Goal: Information Seeking & Learning: Learn about a topic

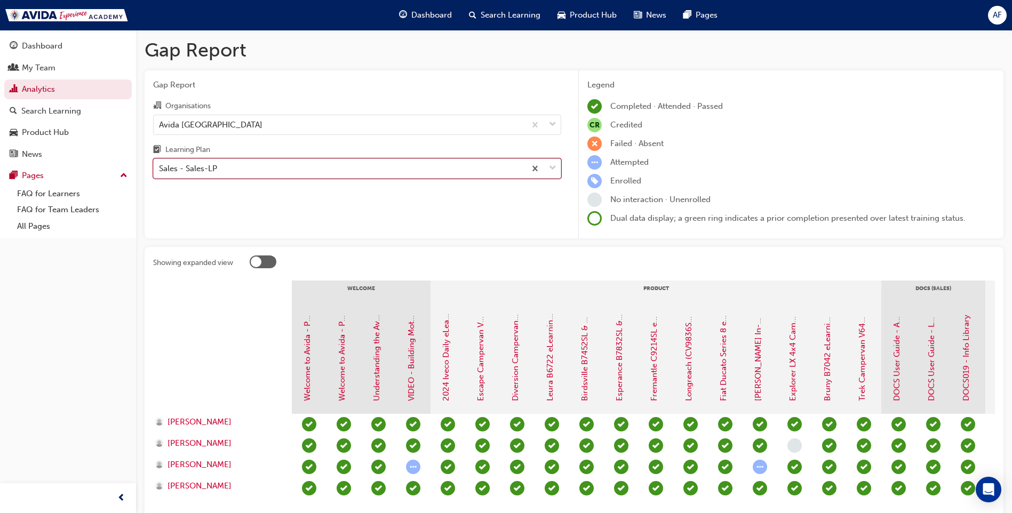
click at [281, 171] on div "Sales - Sales-LP" at bounding box center [340, 169] width 372 height 19
click at [160, 171] on input "Learning Plan option Sales - Sales-LP, selected. 0 results available. Select is…" at bounding box center [159, 168] width 1 height 9
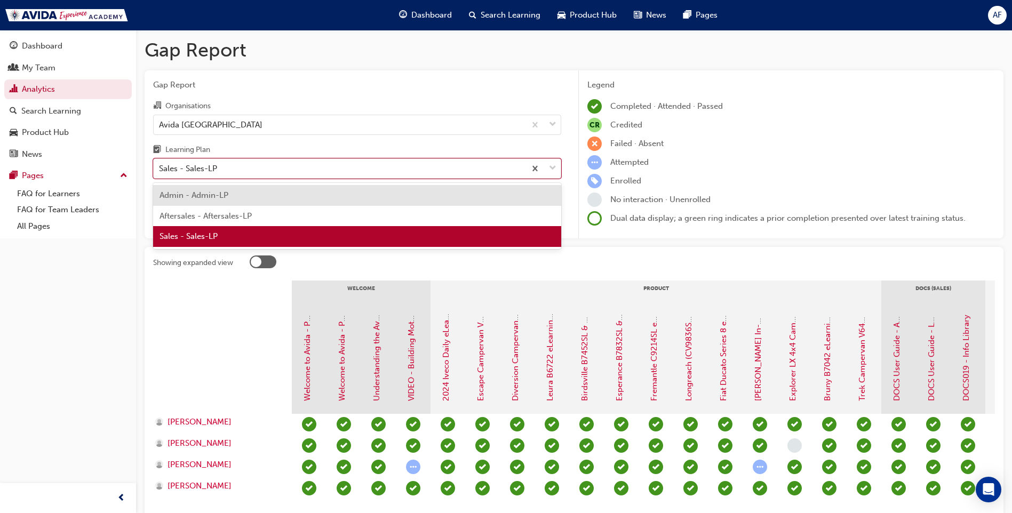
click at [229, 220] on span "Aftersales - Aftersales-LP" at bounding box center [206, 216] width 92 height 10
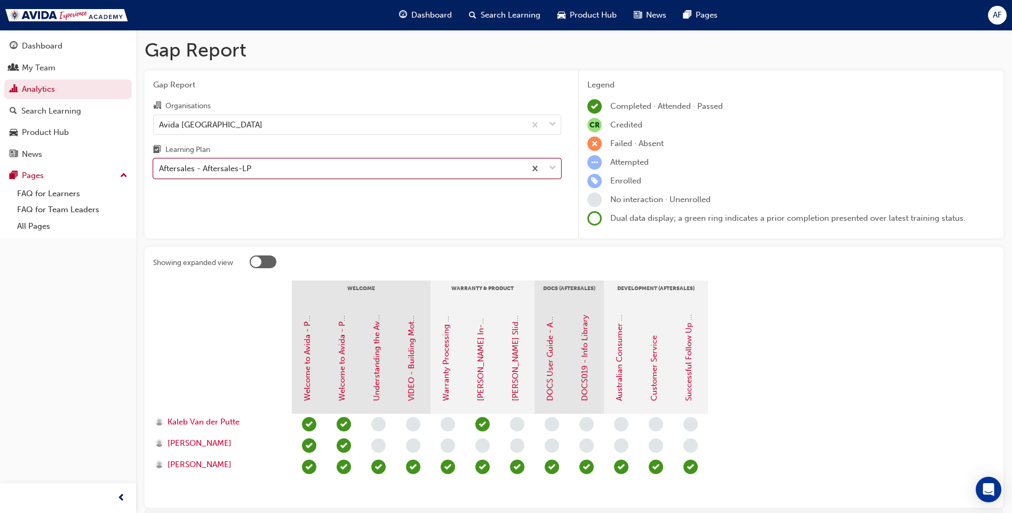
scroll to position [54, 0]
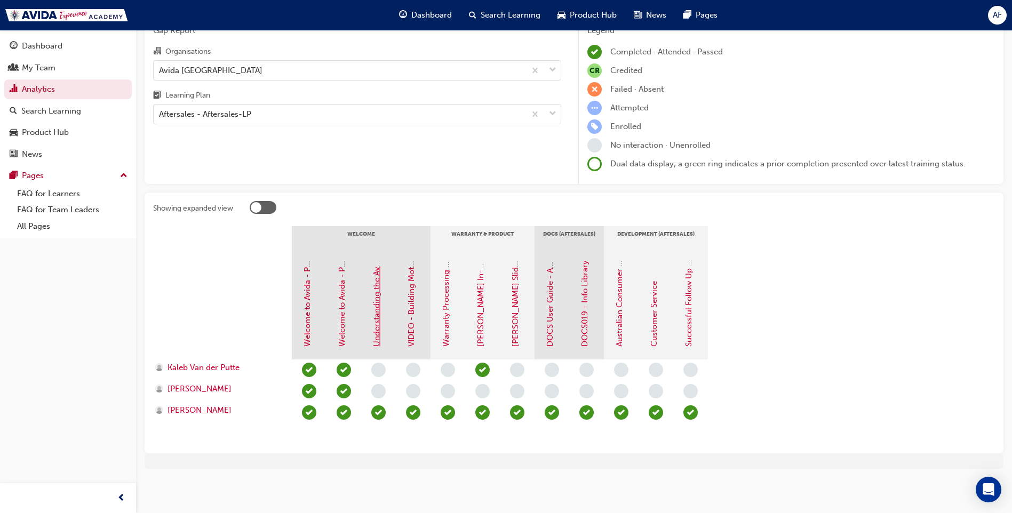
click at [378, 327] on link "Understanding the Avida Experience Hub" at bounding box center [377, 271] width 10 height 152
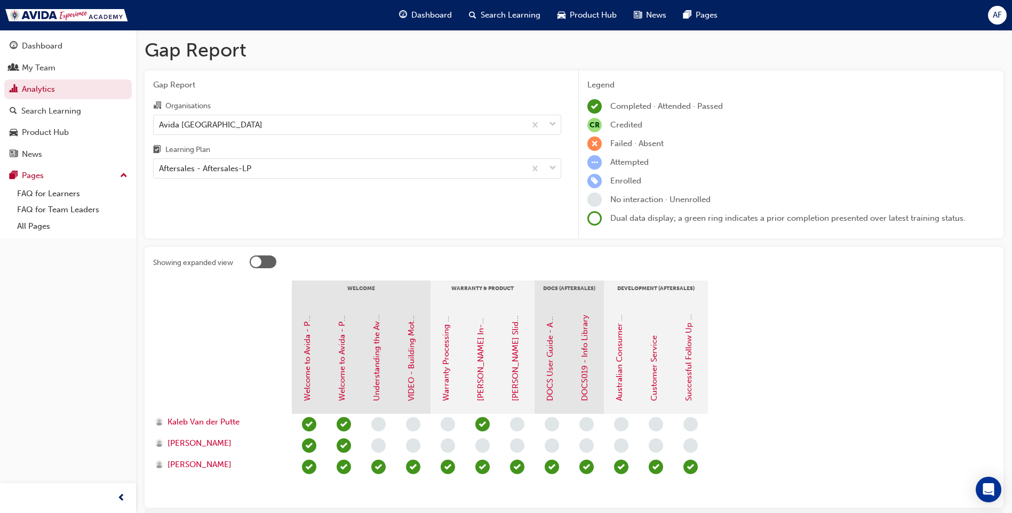
scroll to position [54, 0]
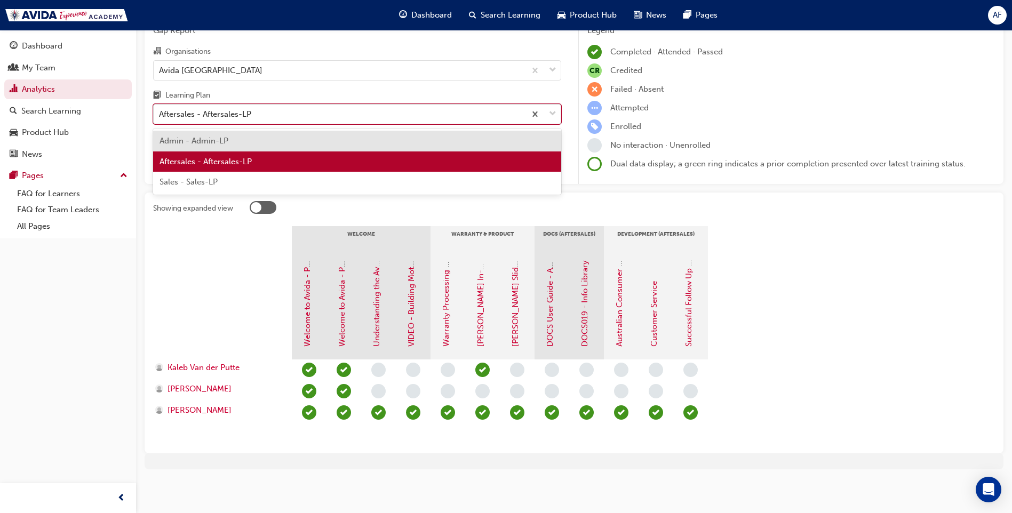
click at [257, 117] on div "Aftersales - Aftersales-LP" at bounding box center [340, 114] width 372 height 19
click at [160, 117] on input "Learning Plan option Admin - Admin-LP focused, 1 of 3. 3 results available. Use…" at bounding box center [159, 113] width 1 height 9
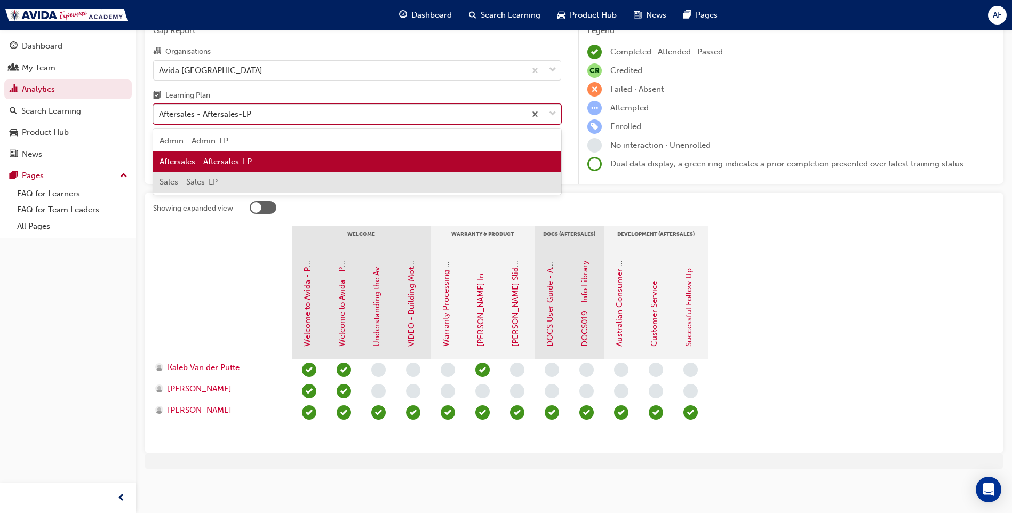
click at [217, 185] on span "Sales - Sales-LP" at bounding box center [189, 182] width 58 height 10
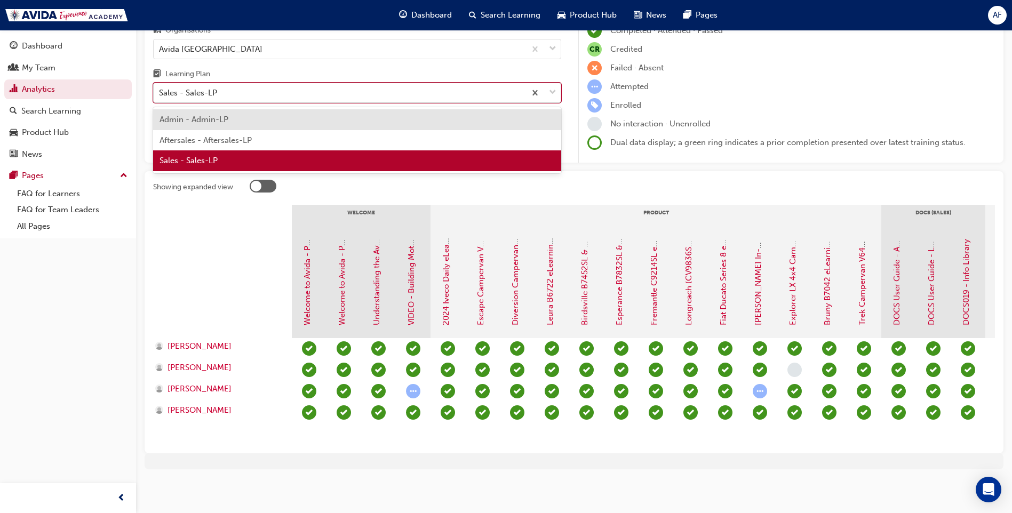
click at [267, 88] on div "Sales - Sales-LP" at bounding box center [340, 93] width 372 height 19
click at [160, 88] on input "Learning Plan option Sales - Sales-LP, selected. option Admin - Admin-LP focuse…" at bounding box center [159, 92] width 1 height 9
click at [226, 136] on span "Aftersales - Aftersales-LP" at bounding box center [206, 141] width 92 height 10
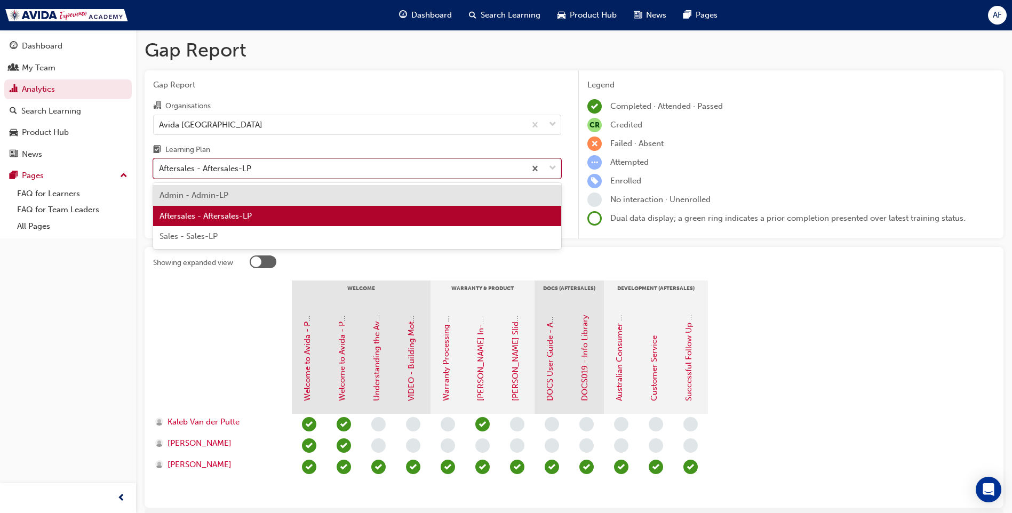
click at [428, 164] on div "Aftersales - Aftersales-LP" at bounding box center [340, 169] width 372 height 19
click at [160, 164] on input "Learning Plan option Aftersales - Aftersales-LP, selected. option Admin - Admin…" at bounding box center [159, 168] width 1 height 9
click at [428, 164] on div "Aftersales - Aftersales-LP" at bounding box center [340, 169] width 372 height 19
click at [160, 164] on input "Learning Plan option Aftersales - Aftersales-LP, selected. option Admin - Admin…" at bounding box center [159, 168] width 1 height 9
click at [428, 164] on div "Aftersales - Aftersales-LP" at bounding box center [340, 169] width 372 height 19
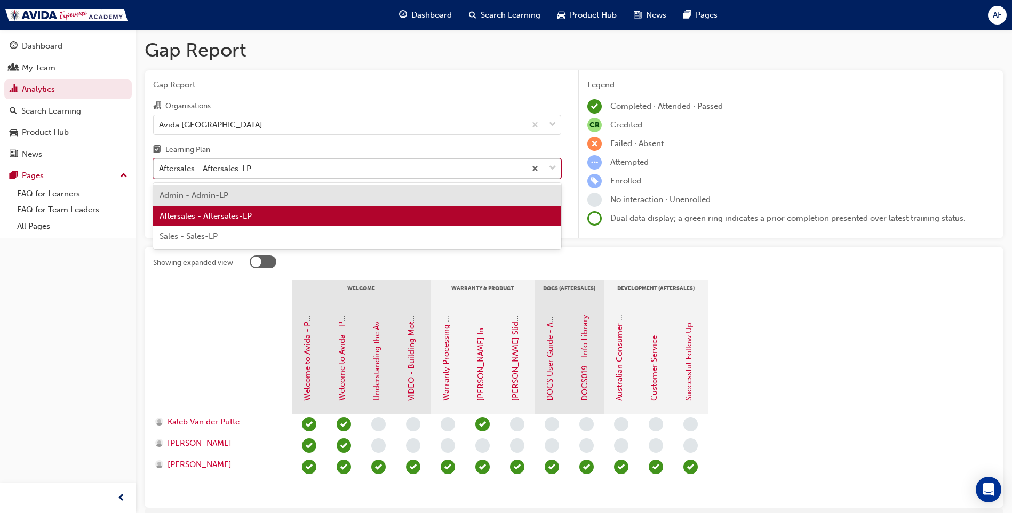
click at [160, 164] on input "Learning Plan option Aftersales - Aftersales-LP, selected. option Admin - Admin…" at bounding box center [159, 168] width 1 height 9
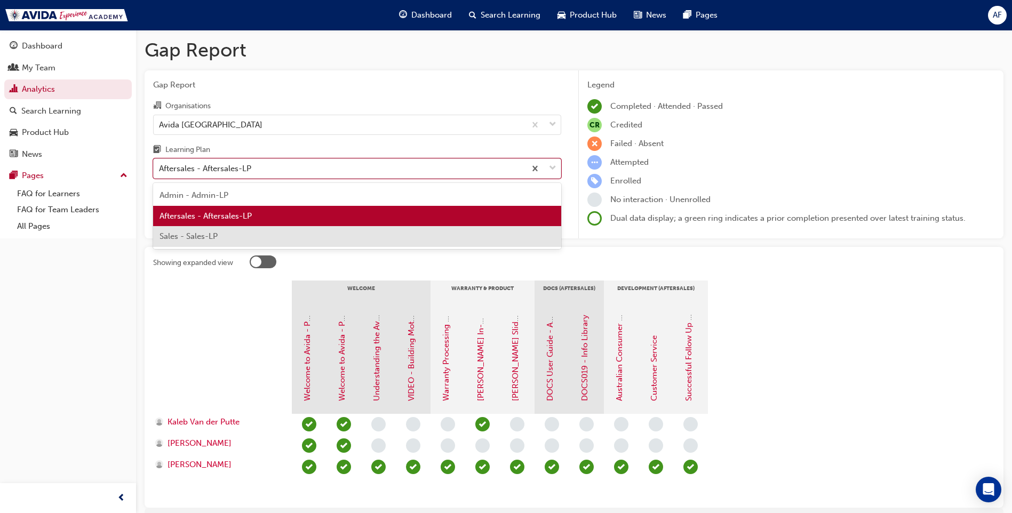
click at [191, 239] on span "Sales - Sales-LP" at bounding box center [189, 237] width 58 height 10
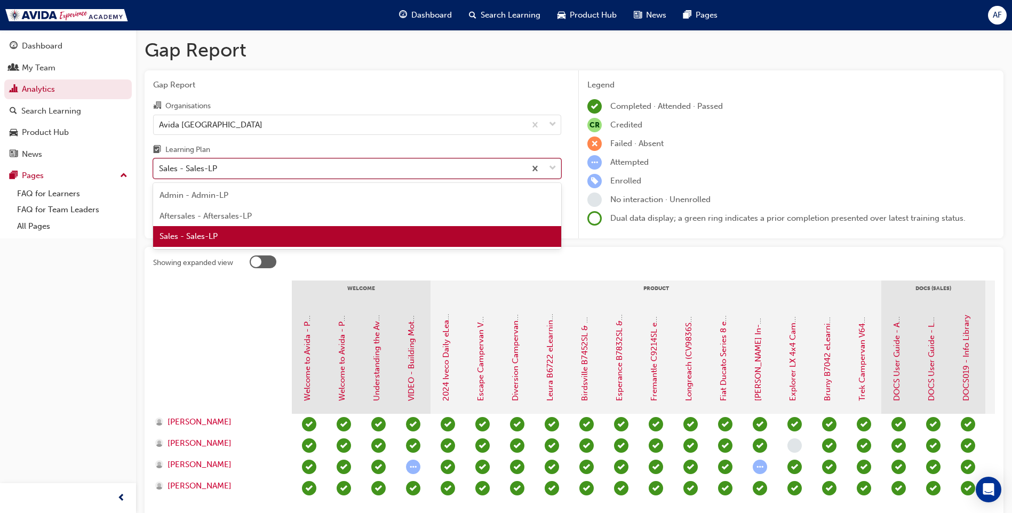
click at [315, 165] on div "Sales - Sales-LP" at bounding box center [340, 169] width 372 height 19
click at [160, 165] on input "Learning Plan option Sales - Sales-LP, selected. option Sales - Sales-LP focuse…" at bounding box center [159, 168] width 1 height 9
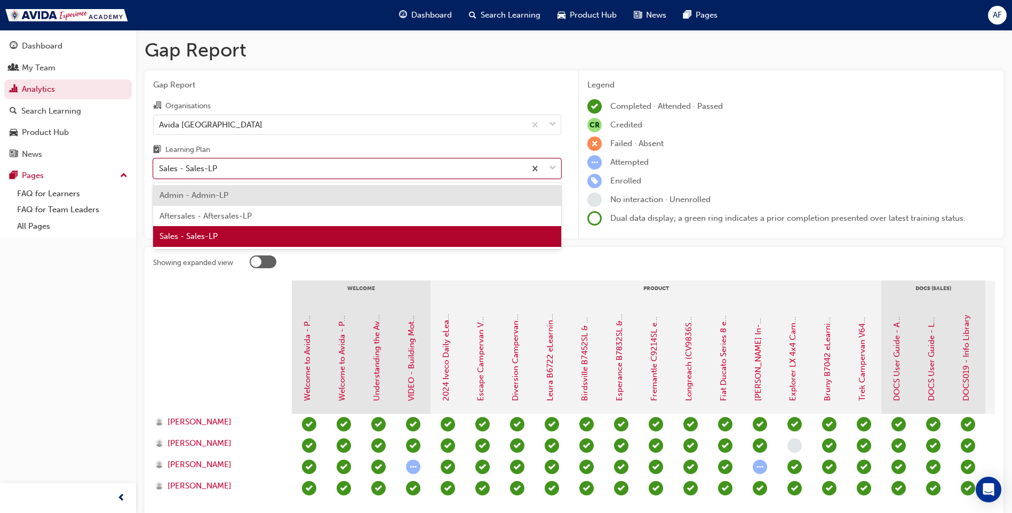
click at [242, 218] on span "Aftersales - Aftersales-LP" at bounding box center [206, 216] width 92 height 10
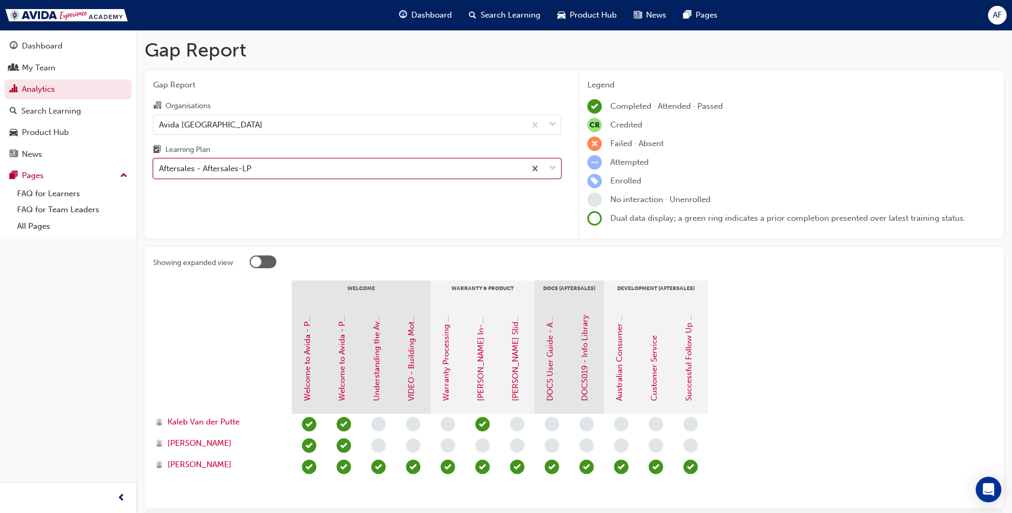
scroll to position [54, 0]
